Goal: Transaction & Acquisition: Obtain resource

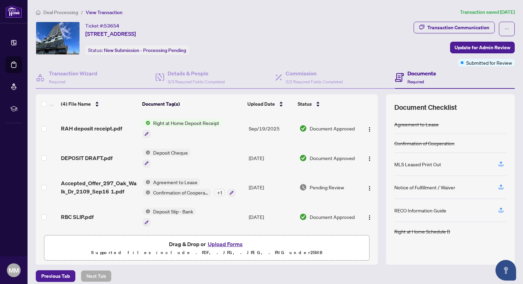
click at [176, 123] on span "Right at Home Deposit Receipt" at bounding box center [186, 123] width 72 height 8
click at [180, 156] on span "Right at Home Deposit Receipt" at bounding box center [184, 156] width 72 height 8
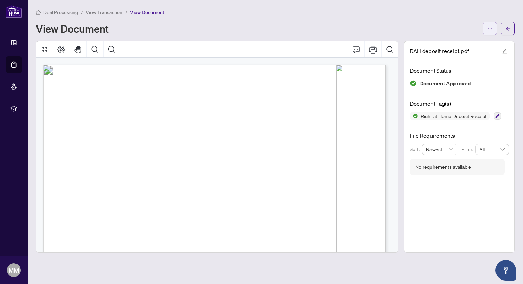
click at [488, 32] on span "button" at bounding box center [489, 28] width 5 height 11
click at [452, 44] on span "Download" at bounding box center [465, 44] width 52 height 8
click at [107, 12] on span "View Transaction" at bounding box center [104, 12] width 37 height 6
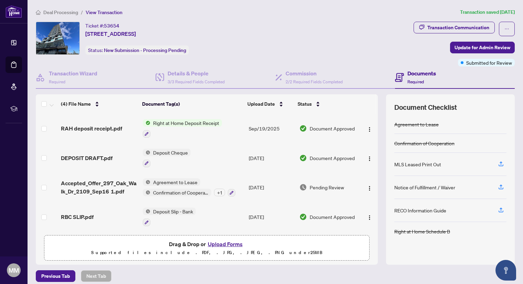
click at [58, 11] on span "Deal Processing" at bounding box center [60, 12] width 35 height 6
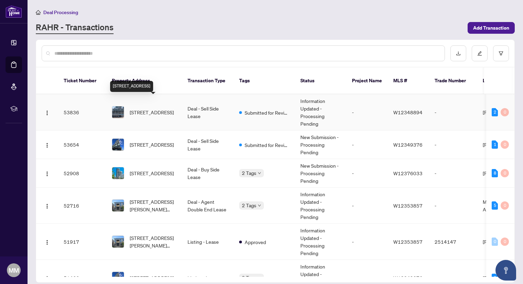
click at [147, 108] on span "[STREET_ADDRESS]" at bounding box center [152, 112] width 44 height 8
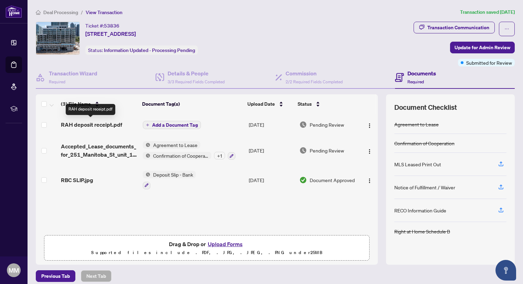
click at [88, 122] on span "RAH deposit receipt.pdf" at bounding box center [91, 124] width 61 height 8
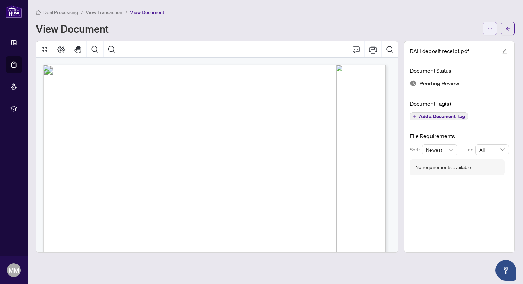
click at [489, 30] on span "button" at bounding box center [489, 28] width 5 height 11
click at [453, 43] on span "Download" at bounding box center [465, 44] width 52 height 8
